Goal: Task Accomplishment & Management: Manage account settings

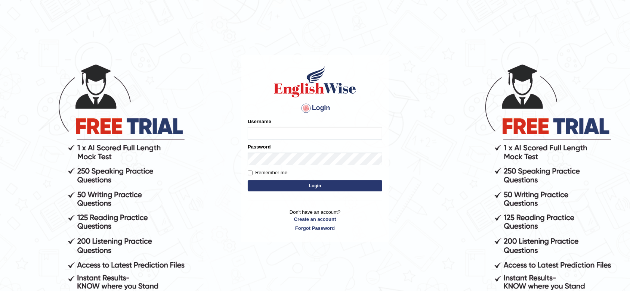
type input "pema_wangchen"
click at [248, 180] on button "Login" at bounding box center [315, 185] width 134 height 11
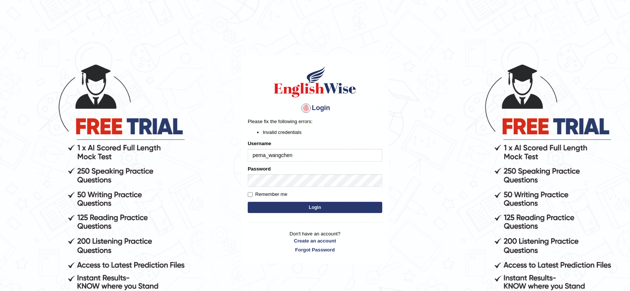
click at [303, 210] on button "Login" at bounding box center [315, 207] width 134 height 11
click at [319, 205] on button "Login" at bounding box center [315, 207] width 134 height 11
click at [248, 194] on input "Remember me" at bounding box center [250, 194] width 5 height 5
checkbox input "true"
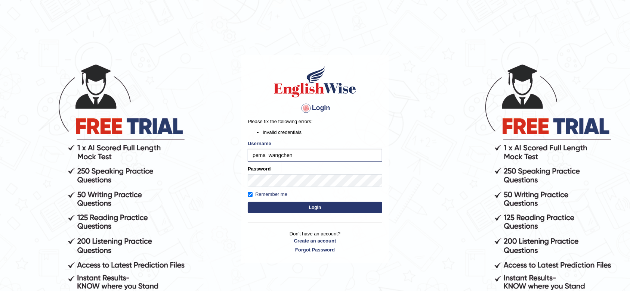
click at [272, 210] on button "Login" at bounding box center [315, 207] width 134 height 11
click at [305, 154] on input "pema_wangchen" at bounding box center [315, 155] width 134 height 13
click at [248, 202] on button "Login" at bounding box center [315, 207] width 134 height 11
